Goal: Find specific page/section: Find specific page/section

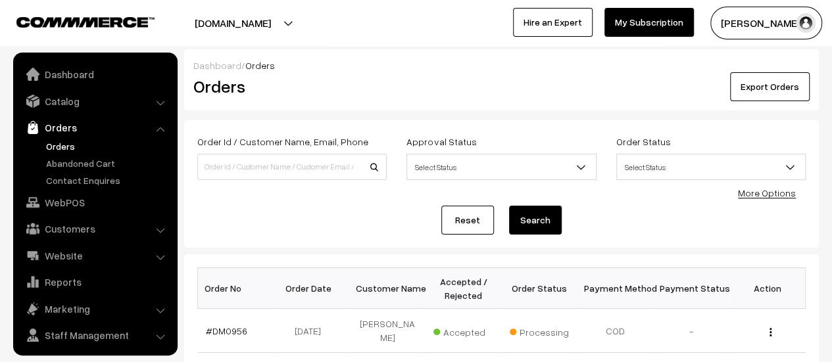
scroll to position [30, 0]
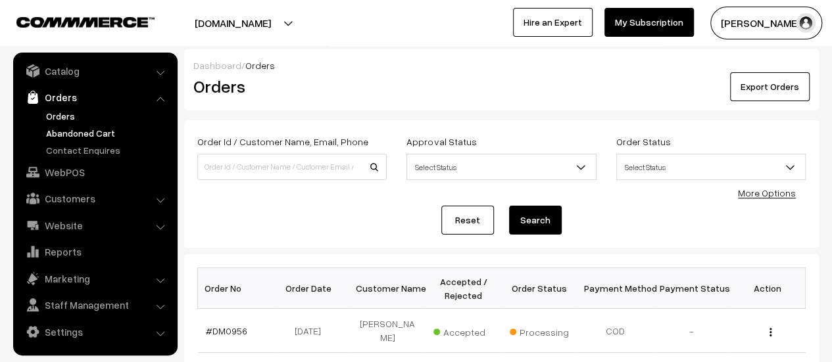
click at [75, 128] on link "Abandoned Cart" at bounding box center [108, 133] width 130 height 14
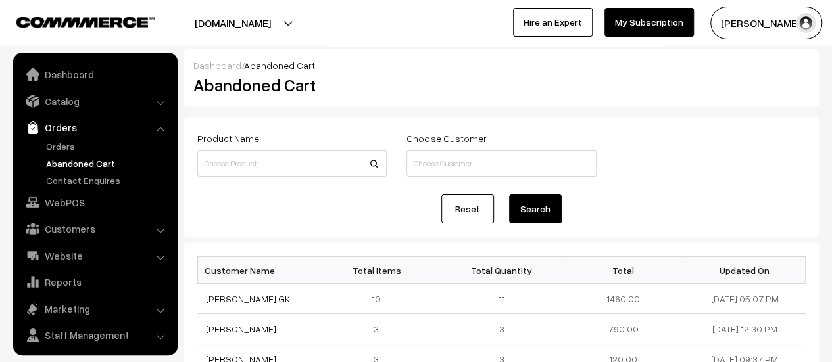
scroll to position [30, 0]
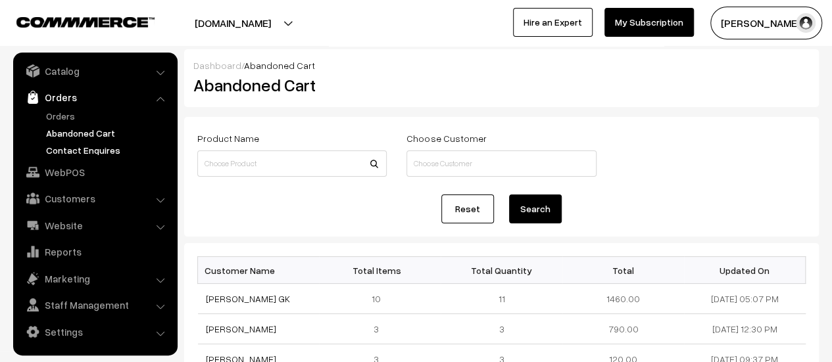
click at [79, 147] on link "Contact Enquires" at bounding box center [108, 150] width 130 height 14
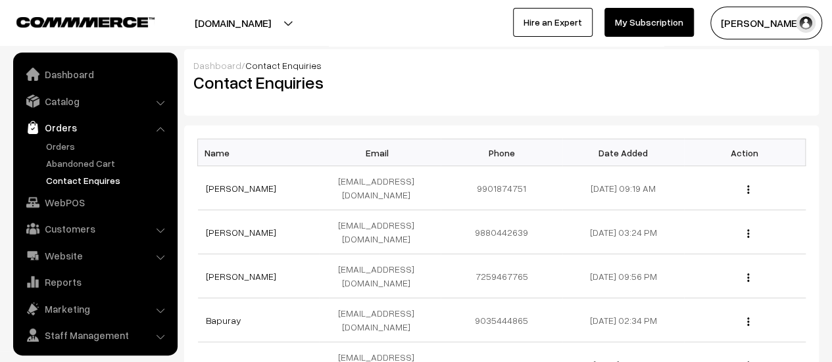
scroll to position [30, 0]
